Goal: Information Seeking & Learning: Learn about a topic

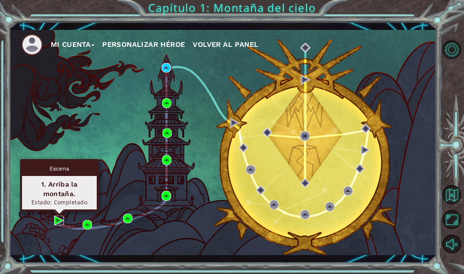
click at [62, 219] on img at bounding box center [58, 219] width 9 height 9
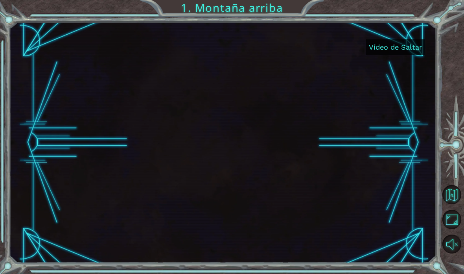
click at [397, 53] on button "Vídeo de Saltar" at bounding box center [395, 46] width 59 height 15
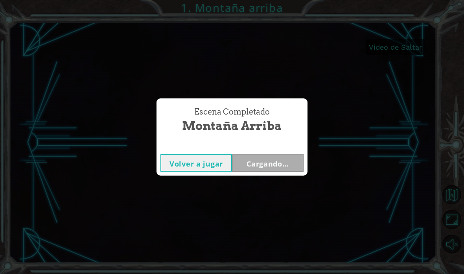
click at [406, 44] on div "Escena Completado Montaña arriba Volver a jugar Cargando..." at bounding box center [232, 137] width 464 height 274
click at [280, 159] on font "Cargando..." at bounding box center [268, 163] width 42 height 9
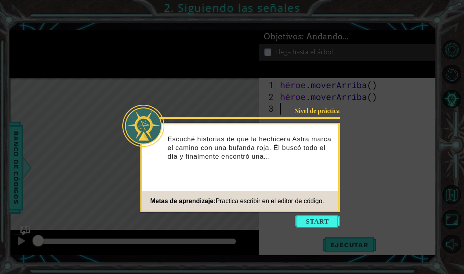
click at [326, 223] on button "Comenzar" at bounding box center [317, 221] width 45 height 13
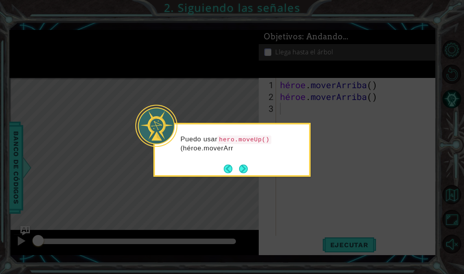
click at [242, 166] on button "Próximo" at bounding box center [243, 168] width 9 height 9
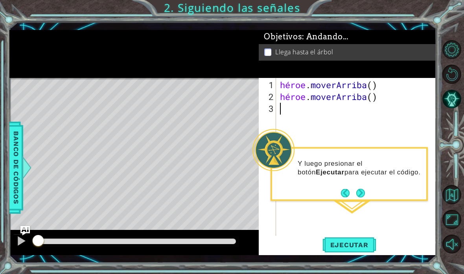
click at [365, 189] on div "Y luego presionar el botón Ejecutar para ejecutar el código." at bounding box center [349, 171] width 154 height 40
click at [360, 190] on button "Próximo" at bounding box center [360, 192] width 9 height 9
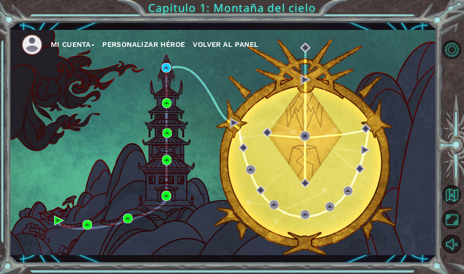
click at [451, 53] on button "Opciones de nivel" at bounding box center [451, 49] width 19 height 19
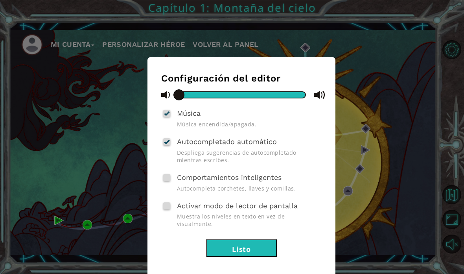
click at [463, 44] on div "Configuración del editor Música Música encendida/apagada. Autocompletado automá…" at bounding box center [232, 137] width 464 height 274
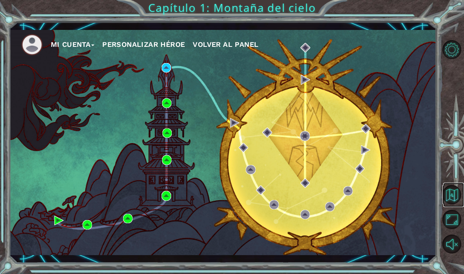
click at [446, 204] on button "Volver al mapa" at bounding box center [451, 194] width 19 height 19
click at [451, 204] on button "Volver al mapa" at bounding box center [451, 194] width 19 height 19
click at [454, 204] on button "Volver al mapa" at bounding box center [451, 194] width 19 height 19
click at [452, 204] on button "Volver al mapa" at bounding box center [451, 194] width 19 height 19
click at [454, 229] on button "Maximizar navegador" at bounding box center [451, 219] width 19 height 19
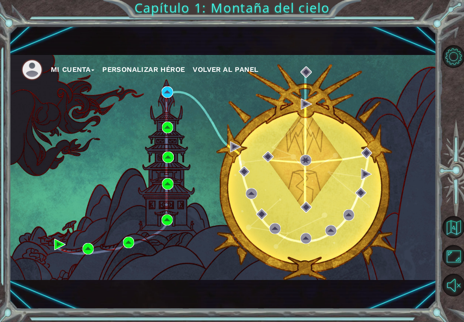
click at [453, 273] on button "Sonido encendido" at bounding box center [453, 285] width 22 height 22
click at [451, 273] on button "Sonido apagado" at bounding box center [453, 285] width 22 height 22
click at [450, 227] on button "Volver al mapa" at bounding box center [453, 227] width 22 height 22
click at [452, 223] on button "Volver al mapa" at bounding box center [453, 227] width 22 height 22
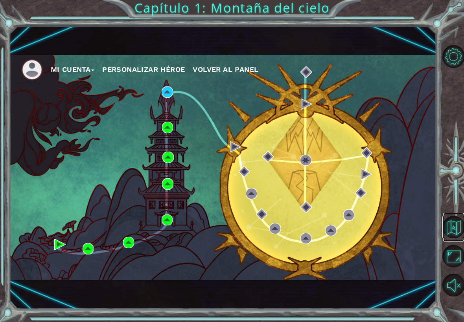
click at [453, 217] on button "Volver al mapa" at bounding box center [453, 227] width 22 height 22
click at [453, 221] on button "Volver al mapa" at bounding box center [453, 227] width 22 height 22
click at [452, 223] on button "Volver al mapa" at bounding box center [453, 227] width 22 height 22
click at [457, 214] on link at bounding box center [453, 227] width 21 height 29
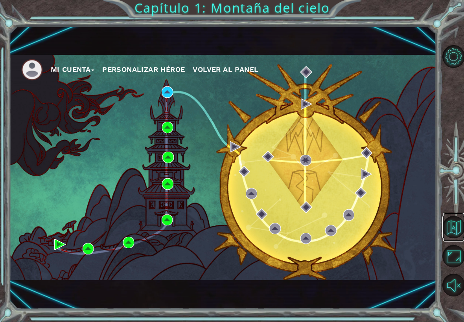
click at [453, 218] on button "Volver al mapa" at bounding box center [453, 227] width 22 height 22
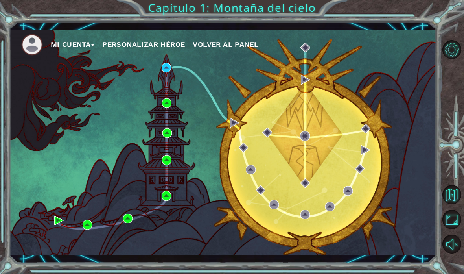
click at [255, 41] on font "Volver al panel" at bounding box center [226, 44] width 66 height 8
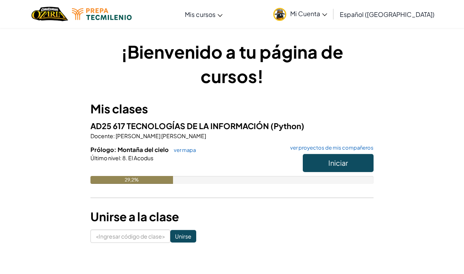
click at [186, 148] on font "ver mapa" at bounding box center [185, 150] width 22 height 6
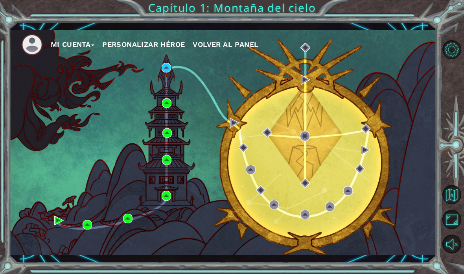
click at [239, 44] on font "Volver al panel" at bounding box center [226, 44] width 66 height 8
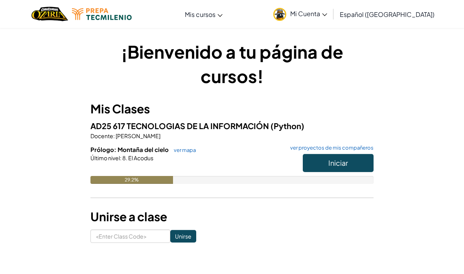
click at [188, 152] on link "ver mapa" at bounding box center [183, 150] width 26 height 6
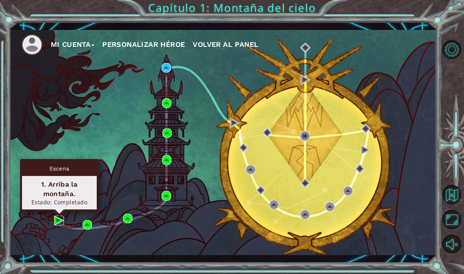
click at [63, 219] on img at bounding box center [58, 219] width 9 height 9
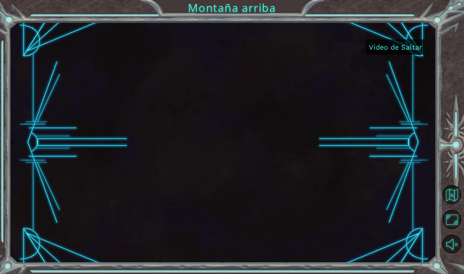
click at [402, 45] on font "Vídeo de Saltar" at bounding box center [395, 47] width 53 height 8
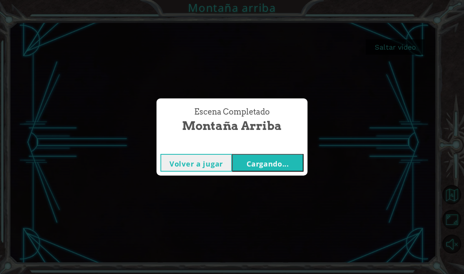
click at [271, 162] on button "Cargando..." at bounding box center [268, 163] width 72 height 18
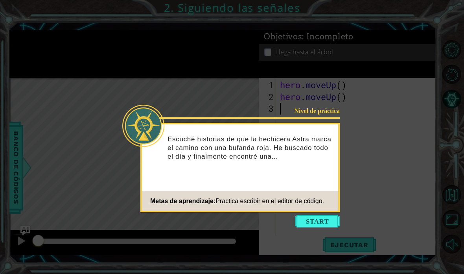
click at [315, 218] on button "Start" at bounding box center [317, 221] width 45 height 13
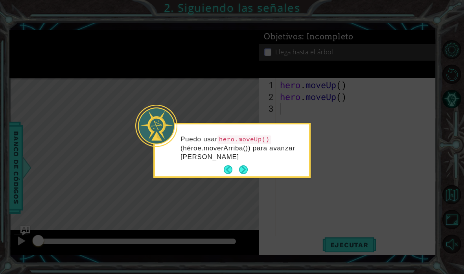
click at [242, 168] on button "Next" at bounding box center [243, 169] width 9 height 9
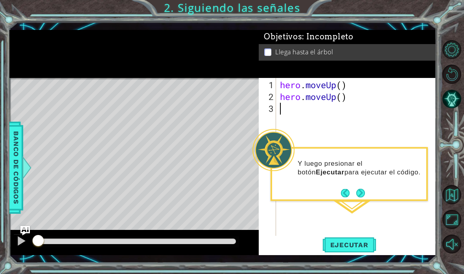
click at [352, 238] on button "Ejecutar" at bounding box center [349, 245] width 54 height 18
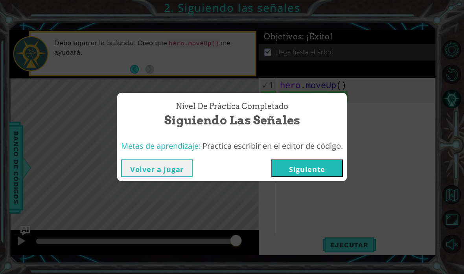
click at [322, 167] on button "Siguiente" at bounding box center [307, 168] width 72 height 18
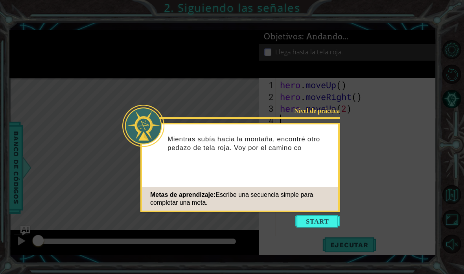
click at [325, 223] on button "Start" at bounding box center [317, 221] width 45 height 13
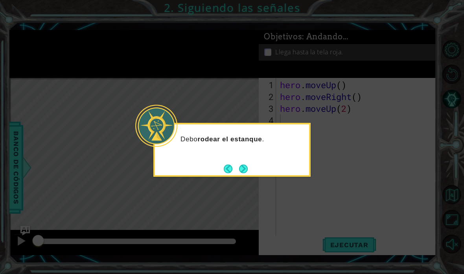
click at [245, 168] on button "Next" at bounding box center [244, 169] width 10 height 10
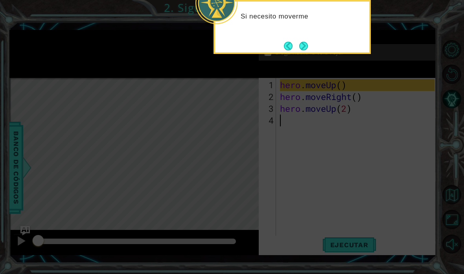
click at [300, 42] on button "Next" at bounding box center [303, 46] width 9 height 9
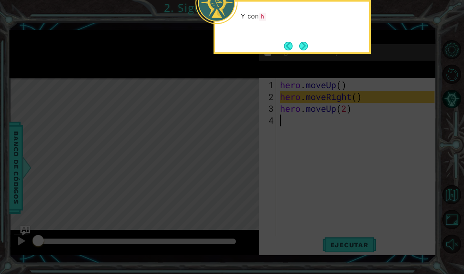
click at [301, 42] on button "Next" at bounding box center [303, 46] width 9 height 9
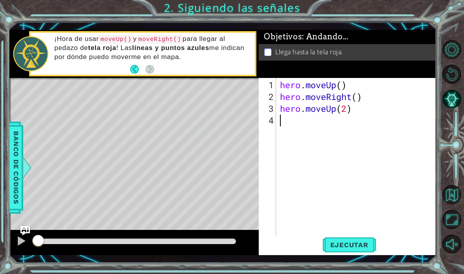
click at [352, 251] on button "Ejecutar" at bounding box center [349, 245] width 54 height 18
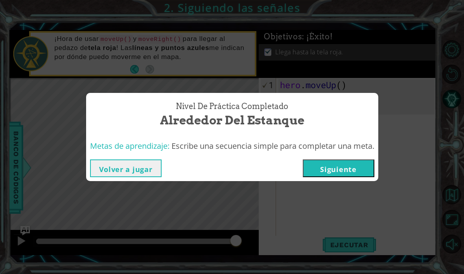
click at [344, 176] on button "Siguiente" at bounding box center [339, 168] width 72 height 18
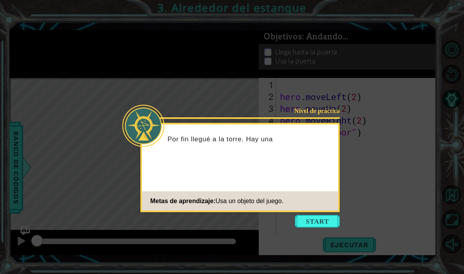
click at [321, 217] on button "Start" at bounding box center [317, 221] width 45 height 13
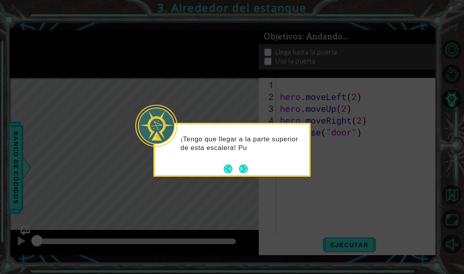
click at [247, 168] on button "Next" at bounding box center [243, 168] width 9 height 9
click at [245, 169] on button "Next" at bounding box center [243, 168] width 9 height 9
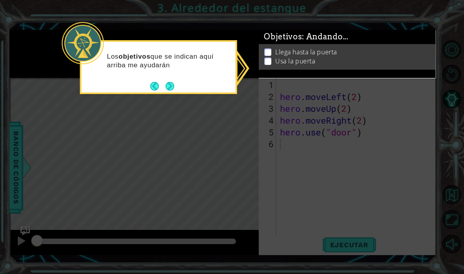
click at [169, 83] on button "Next" at bounding box center [170, 86] width 9 height 9
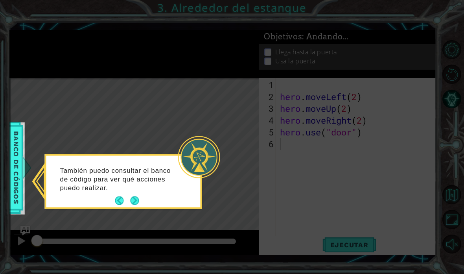
click at [139, 204] on button "Next" at bounding box center [134, 200] width 9 height 9
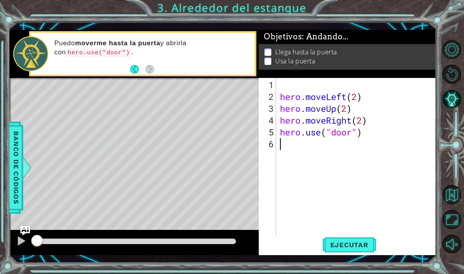
click at [356, 243] on span "Ejecutar" at bounding box center [349, 245] width 54 height 8
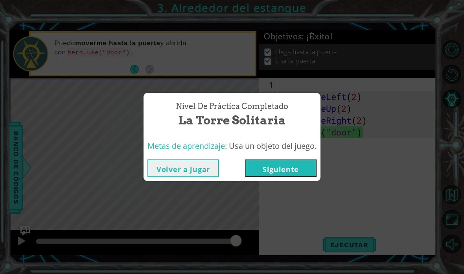
click at [291, 165] on button "Siguiente" at bounding box center [281, 168] width 72 height 18
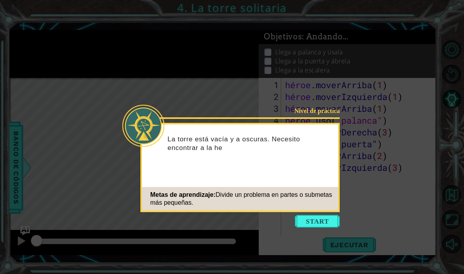
click at [321, 218] on button "Comenzar" at bounding box center [317, 221] width 45 height 13
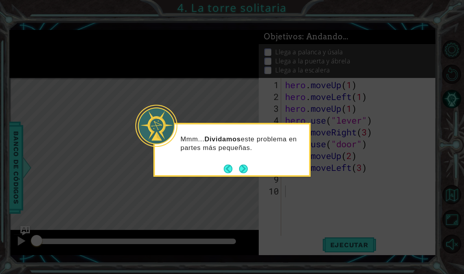
click at [247, 168] on button "Next" at bounding box center [243, 168] width 9 height 9
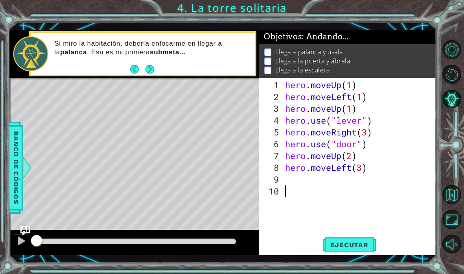
click at [352, 243] on span "Ejecutar" at bounding box center [349, 245] width 54 height 8
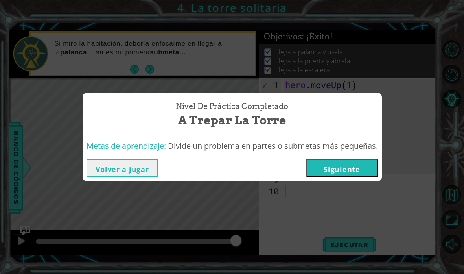
click at [351, 172] on button "Siguiente" at bounding box center [342, 168] width 72 height 18
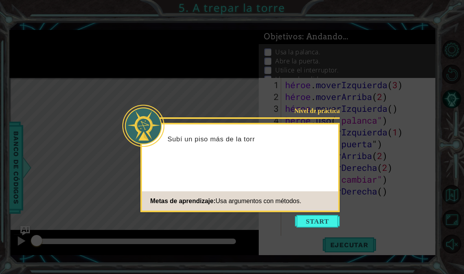
click at [322, 220] on button "Comenzar" at bounding box center [317, 221] width 45 height 13
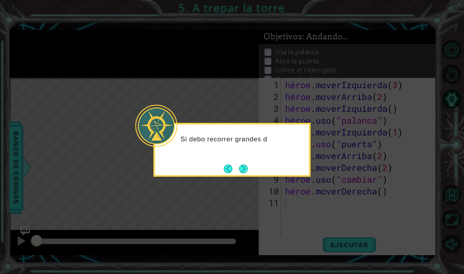
click at [248, 164] on button "Próximo" at bounding box center [243, 168] width 9 height 9
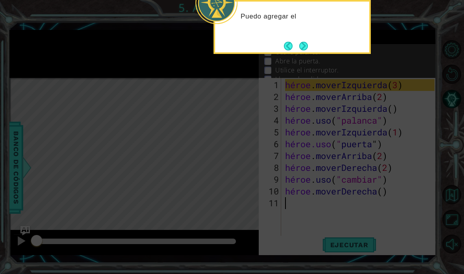
click at [303, 42] on button "Próximo" at bounding box center [303, 46] width 9 height 9
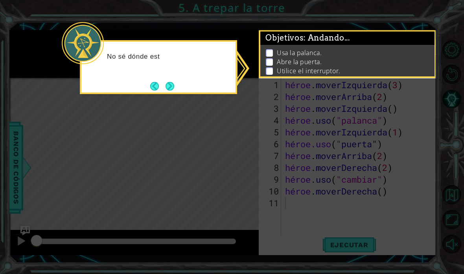
click at [169, 85] on button "Próximo" at bounding box center [170, 86] width 10 height 10
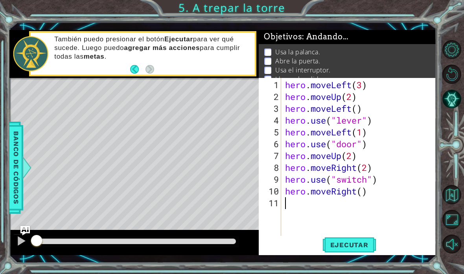
click at [359, 245] on span "Ejecutar" at bounding box center [349, 245] width 54 height 8
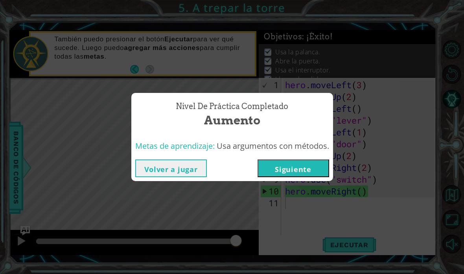
click at [305, 167] on button "Siguiente" at bounding box center [294, 168] width 72 height 18
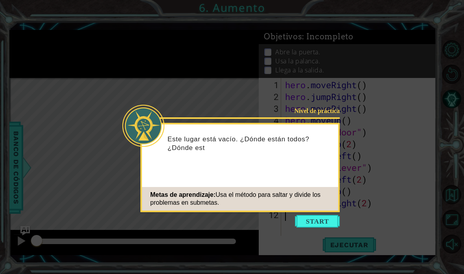
click at [320, 218] on button "Start" at bounding box center [317, 221] width 45 height 13
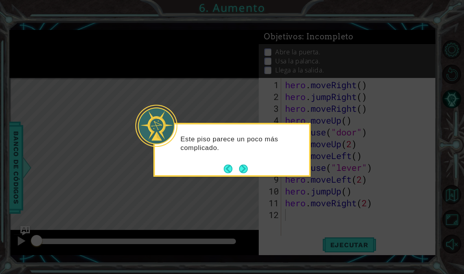
click at [244, 171] on button "Next" at bounding box center [243, 168] width 9 height 9
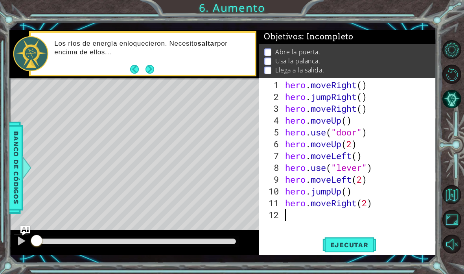
click at [349, 243] on span "Ejecutar" at bounding box center [349, 245] width 54 height 8
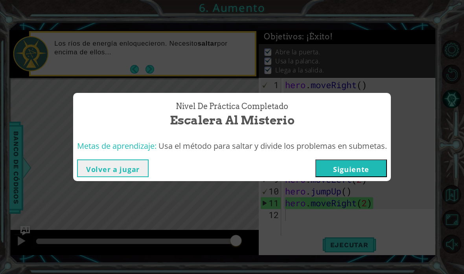
click at [360, 168] on button "Siguiente" at bounding box center [351, 168] width 72 height 18
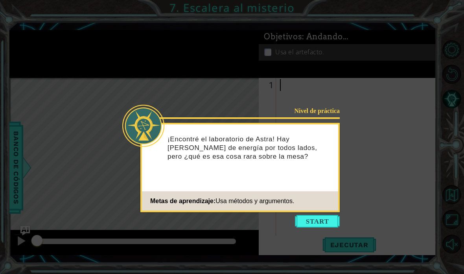
click at [320, 222] on button "Start" at bounding box center [317, 221] width 45 height 13
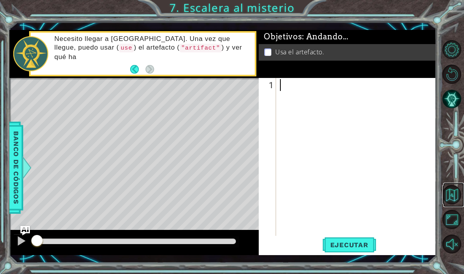
click at [461, 204] on button "Volver al mapa" at bounding box center [451, 194] width 19 height 19
